Goal: Check status: Check status

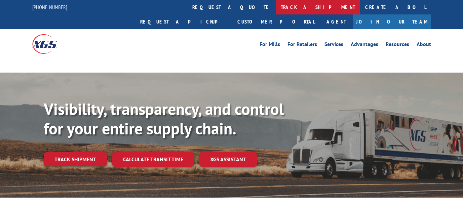
click at [276, 9] on link "track a shipment" at bounding box center [318, 7] width 84 height 14
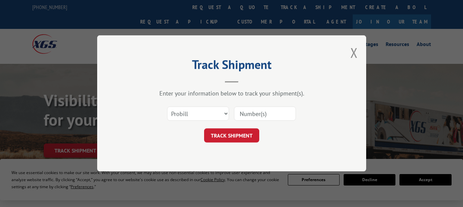
click at [264, 109] on input at bounding box center [265, 114] width 62 height 14
paste input "362508"
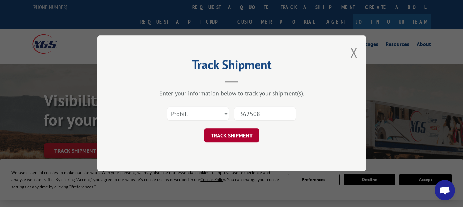
type input "362508"
click at [228, 135] on button "TRACK SHIPMENT" at bounding box center [231, 136] width 55 height 14
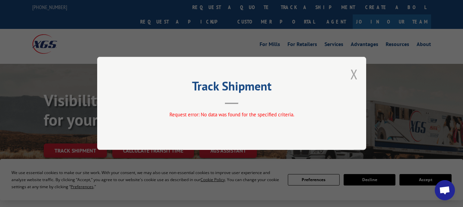
click at [355, 78] on button "Close modal" at bounding box center [353, 74] width 7 height 18
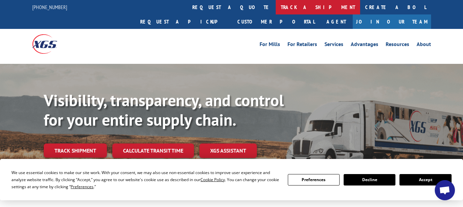
click at [276, 8] on link "track a shipment" at bounding box center [318, 7] width 84 height 14
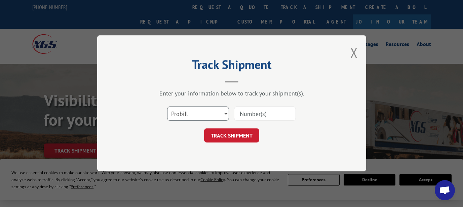
click at [194, 113] on select "Select category... Probill BOL PO" at bounding box center [198, 114] width 62 height 14
select select "bol"
click at [238, 115] on input at bounding box center [265, 114] width 62 height 14
paste input "362508"
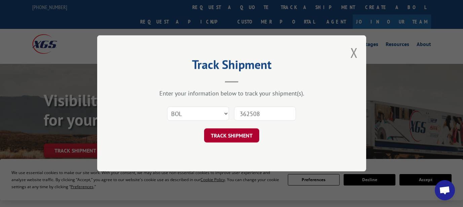
type input "362508"
click at [228, 137] on button "TRACK SHIPMENT" at bounding box center [231, 136] width 55 height 14
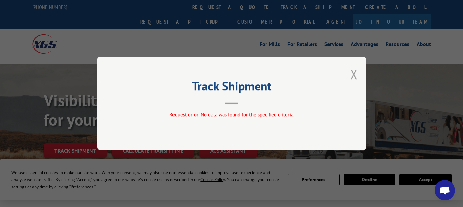
click at [354, 78] on button "Close modal" at bounding box center [353, 74] width 7 height 18
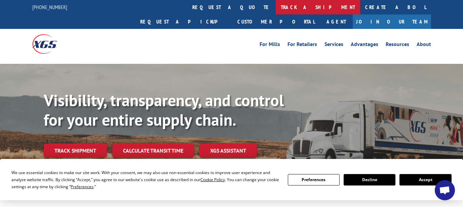
click at [276, 7] on link "track a shipment" at bounding box center [318, 7] width 84 height 14
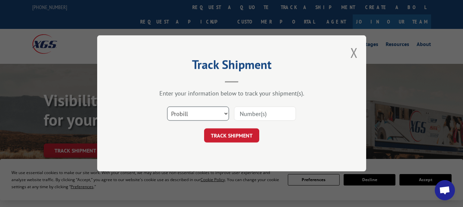
click at [192, 108] on select "Select category... Probill BOL PO" at bounding box center [198, 114] width 62 height 14
click at [255, 114] on input at bounding box center [265, 114] width 62 height 14
click at [211, 116] on select "Select category... Probill BOL PO" at bounding box center [198, 114] width 62 height 14
select select "probill"
click at [250, 117] on input at bounding box center [265, 114] width 62 height 14
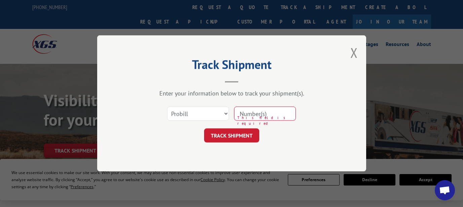
paste input "362508"
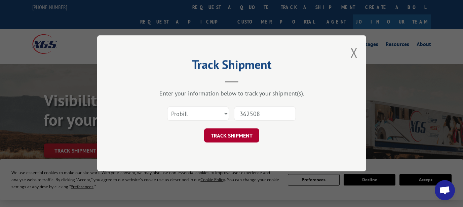
type input "362508"
click at [231, 134] on button "TRACK SHIPMENT" at bounding box center [231, 136] width 55 height 14
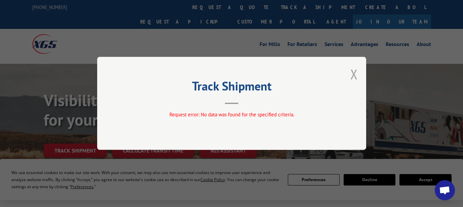
click at [356, 71] on button "Close modal" at bounding box center [353, 74] width 7 height 18
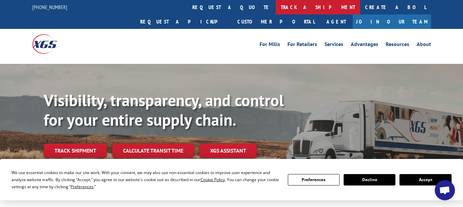
click at [276, 10] on link "track a shipment" at bounding box center [318, 7] width 84 height 14
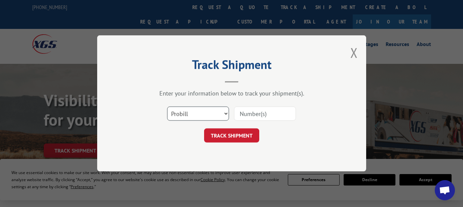
click at [201, 117] on select "Select category... Probill BOL PO" at bounding box center [198, 114] width 62 height 14
select select "bol"
click at [233, 113] on div "Select category... Probill BOL PO" at bounding box center [232, 114] width 202 height 22
click at [242, 115] on input at bounding box center [265, 114] width 62 height 14
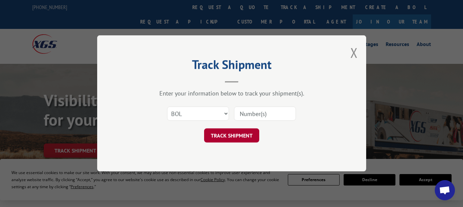
paste input "362508"
type input "362508"
click at [227, 136] on button "TRACK SHIPMENT" at bounding box center [231, 136] width 55 height 14
